Goal: Task Accomplishment & Management: Use online tool/utility

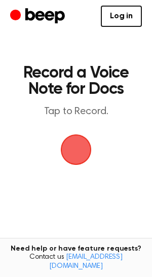
click at [78, 152] on span "button" at bounding box center [76, 149] width 57 height 57
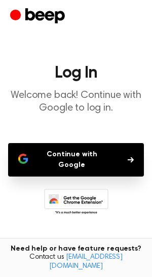
click at [89, 154] on button "Continue with Google" at bounding box center [76, 159] width 136 height 33
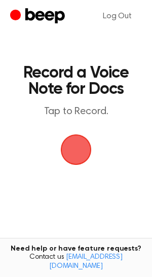
click at [76, 161] on span "button" at bounding box center [76, 149] width 57 height 57
click at [81, 136] on span "button" at bounding box center [76, 149] width 57 height 57
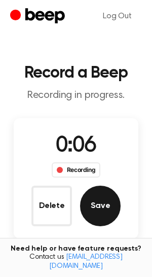
click at [101, 210] on button "Save" at bounding box center [100, 206] width 41 height 41
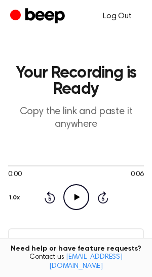
click at [117, 15] on link "Log Out" at bounding box center [117, 16] width 49 height 24
